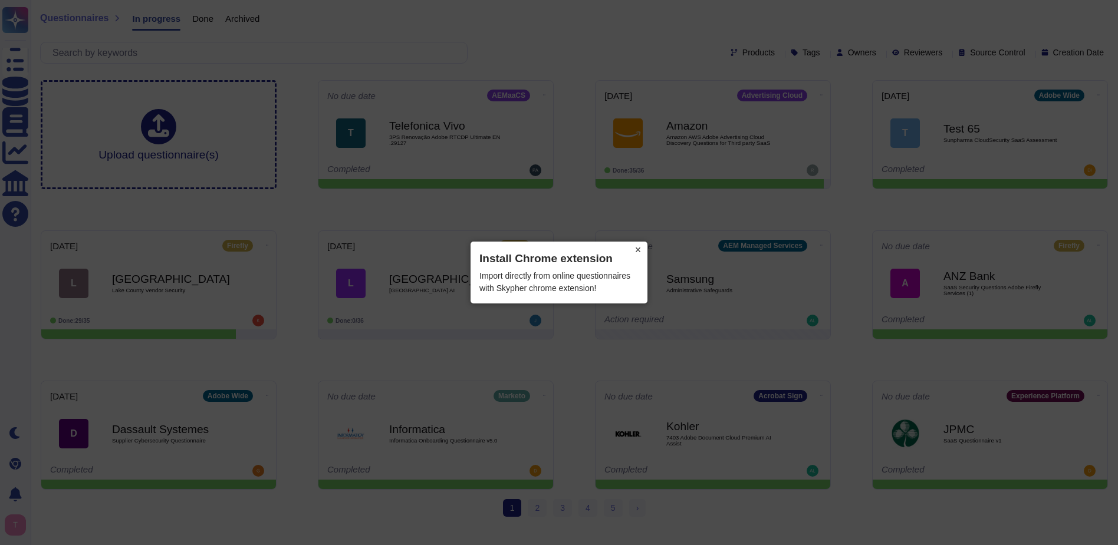
click at [639, 250] on button "×" at bounding box center [638, 250] width 19 height 17
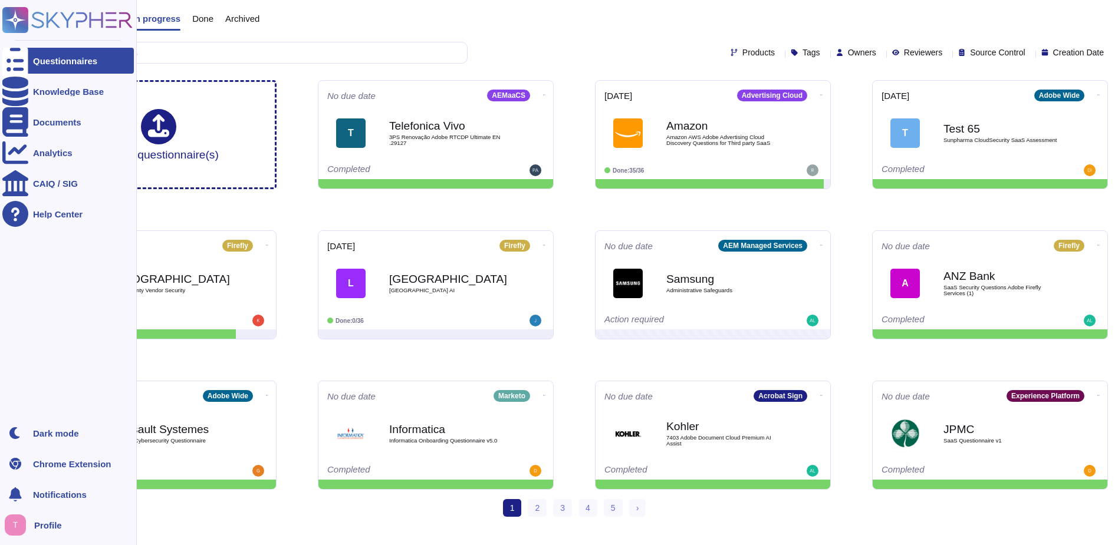
click at [60, 60] on div "Questionnaires" at bounding box center [65, 61] width 64 height 9
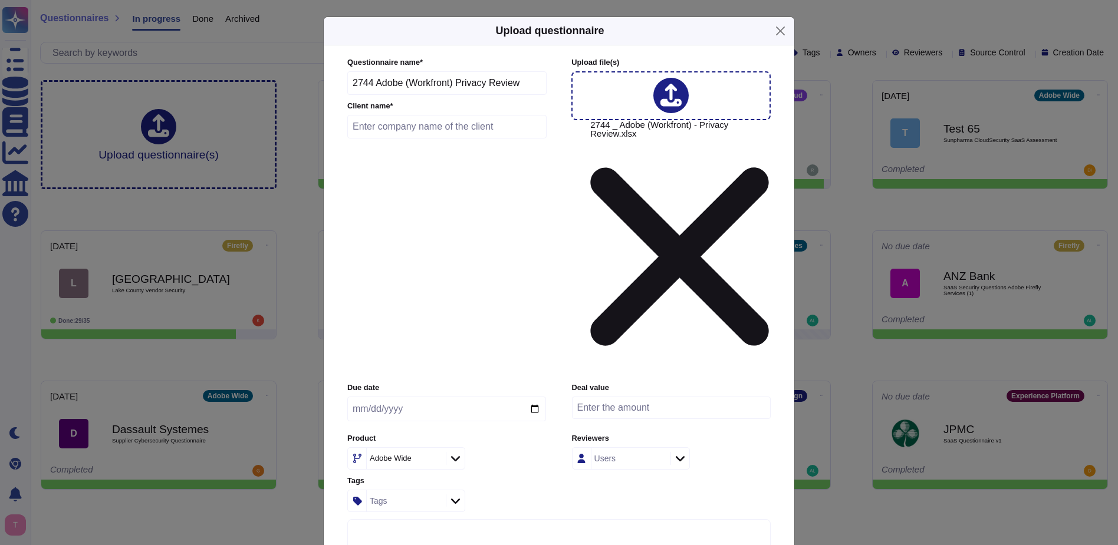
click at [369, 139] on input "text" at bounding box center [446, 127] width 199 height 24
type input "UC Irvine"
click at [415, 397] on input "date" at bounding box center [446, 409] width 199 height 25
click at [532, 397] on input "date" at bounding box center [446, 409] width 199 height 25
type input "[DATE]"
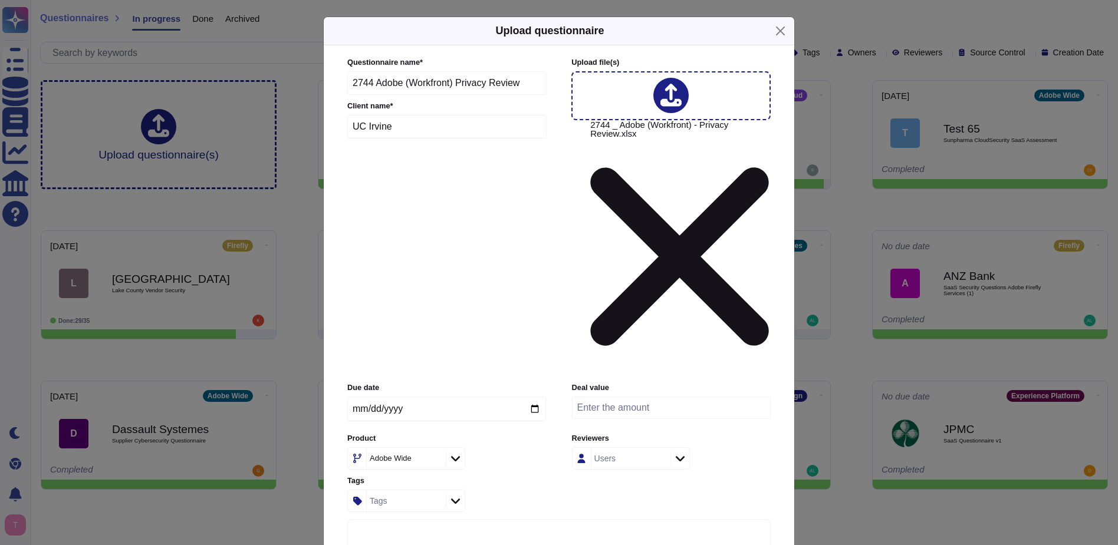
click at [666, 397] on input "number" at bounding box center [671, 408] width 199 height 22
click at [460, 452] on div at bounding box center [455, 458] width 19 height 13
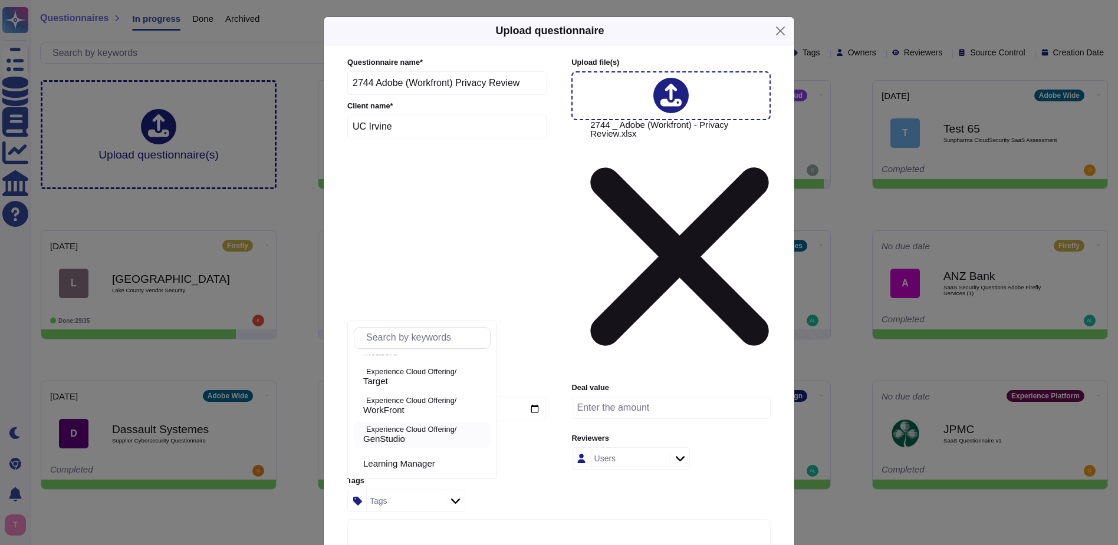
scroll to position [479, 0]
click at [402, 406] on p "Experience Cloud Offering/" at bounding box center [426, 404] width 120 height 8
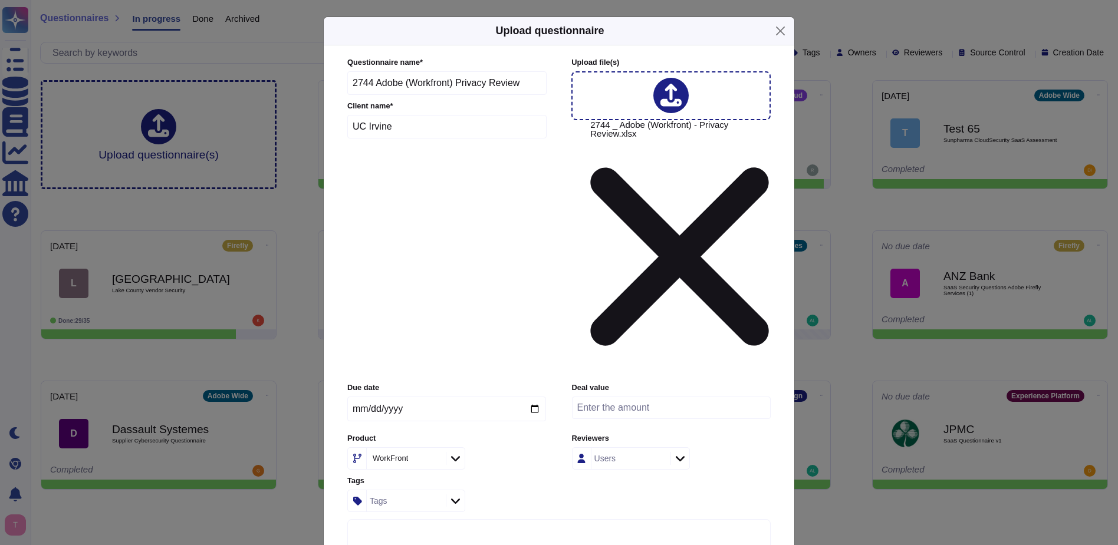
click at [623, 448] on div "Users" at bounding box center [629, 458] width 76 height 21
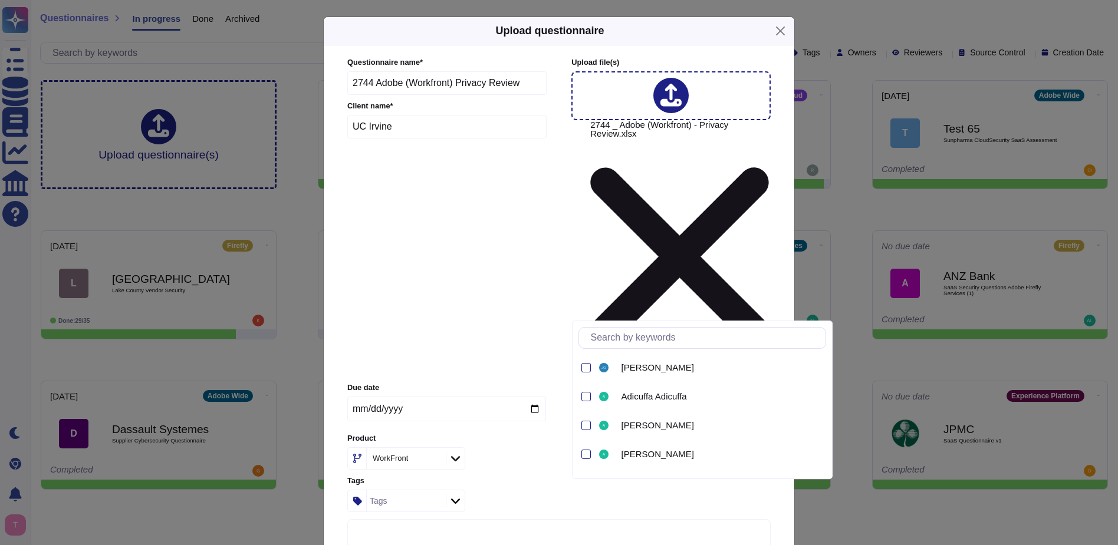
click at [660, 448] on div "Users" at bounding box center [629, 458] width 76 height 21
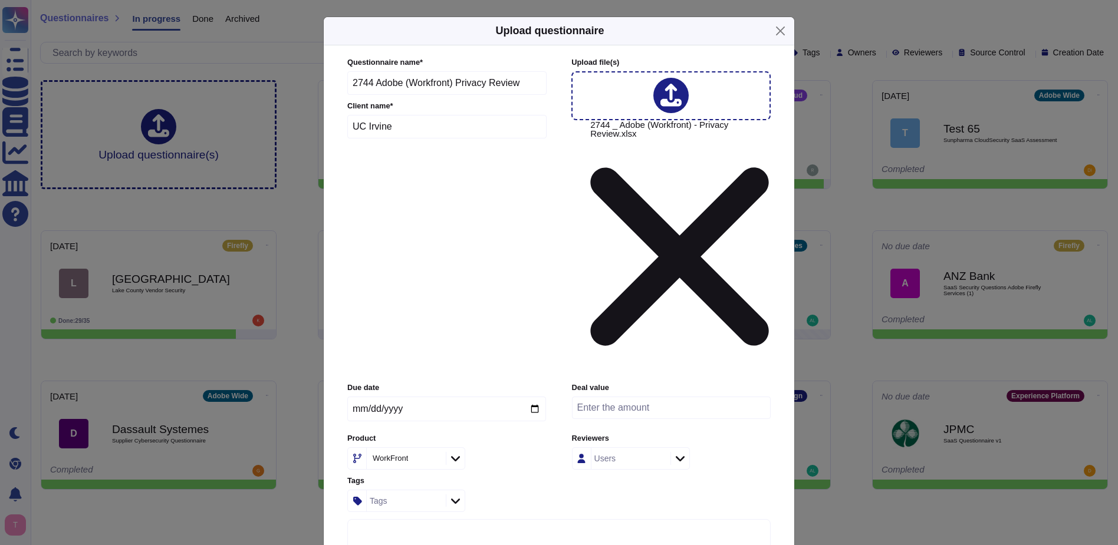
click at [680, 453] on icon at bounding box center [680, 459] width 9 height 12
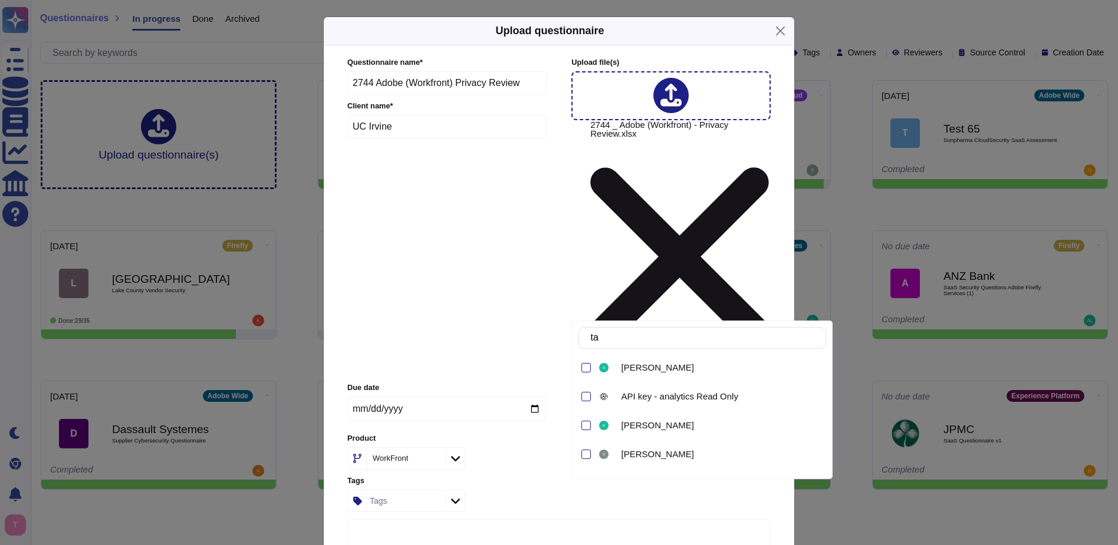
type input "t"
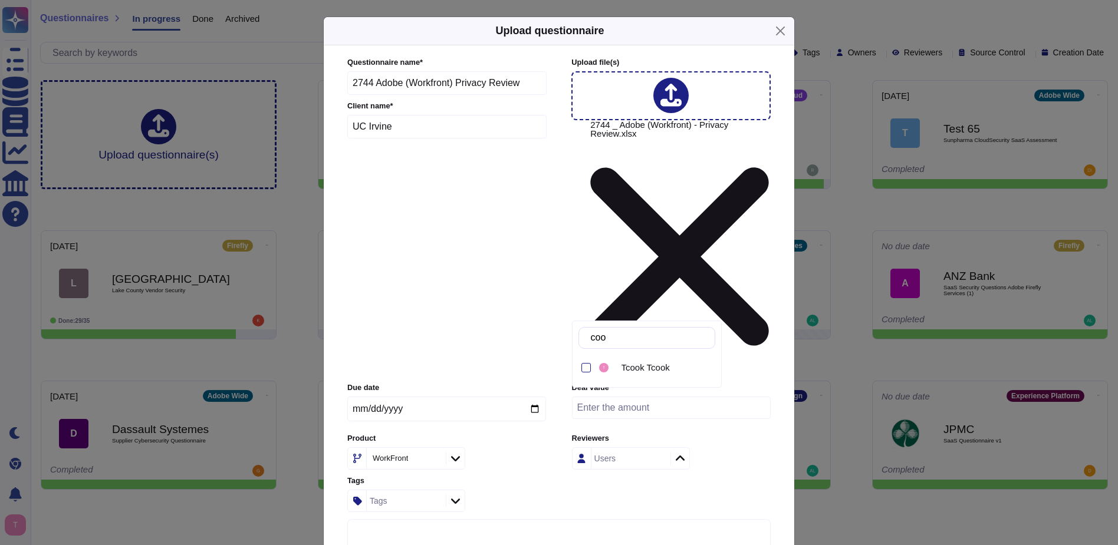
type input "cook"
click at [587, 364] on div at bounding box center [585, 367] width 9 height 9
click at [604, 368] on img at bounding box center [603, 367] width 9 height 9
click at [607, 367] on img at bounding box center [603, 367] width 9 height 9
click at [511, 478] on label "Tags" at bounding box center [446, 482] width 199 height 8
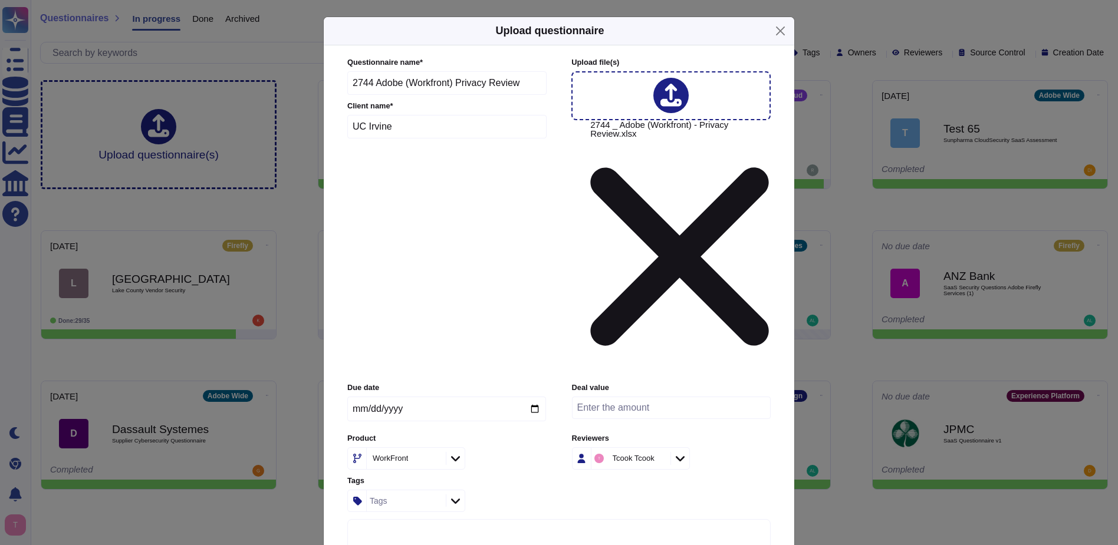
click at [457, 495] on icon at bounding box center [455, 501] width 9 height 12
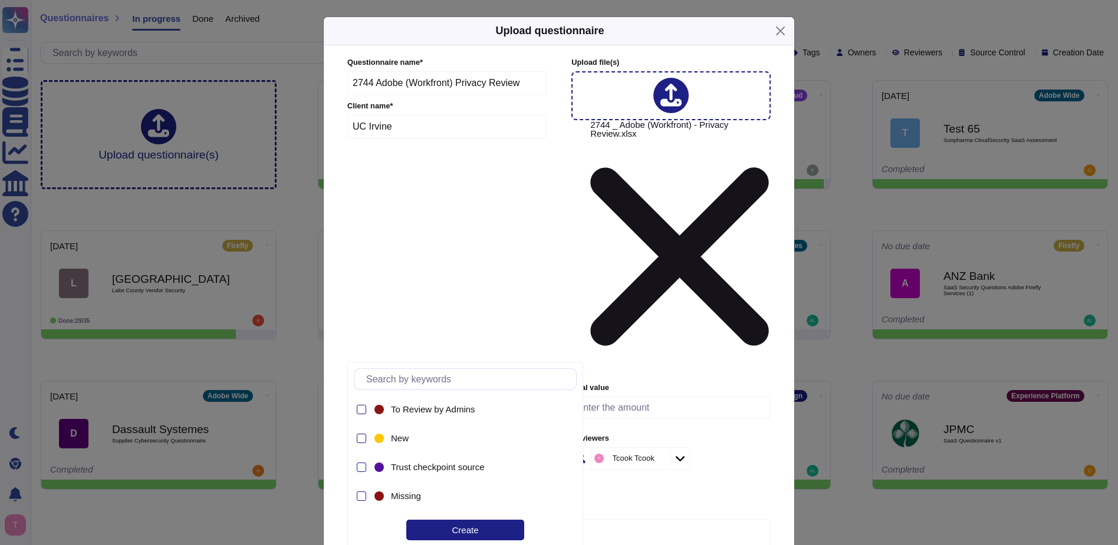
click at [457, 498] on icon at bounding box center [455, 500] width 9 height 5
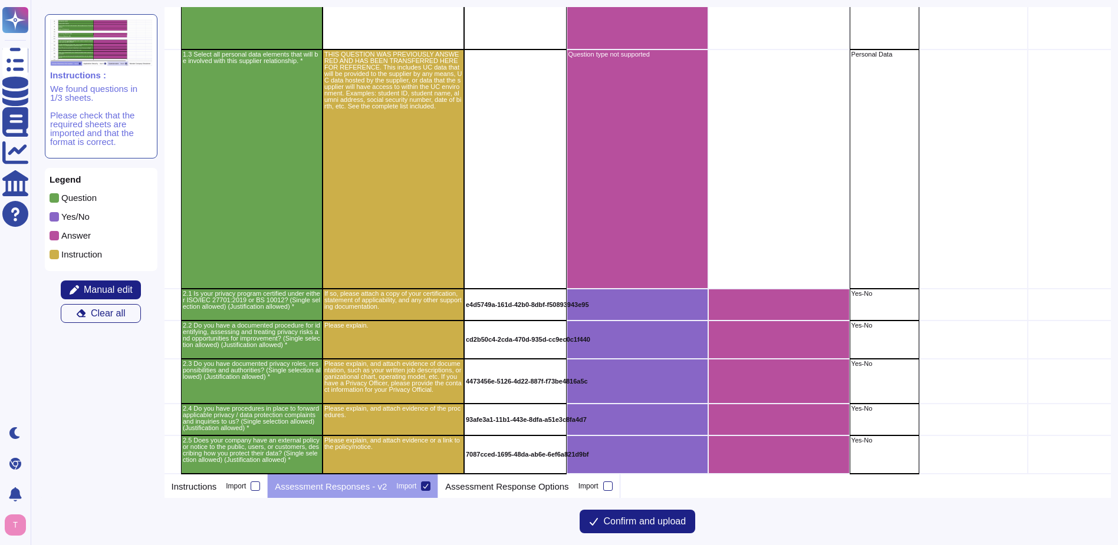
scroll to position [1532, 26]
